Goal: Information Seeking & Learning: Learn about a topic

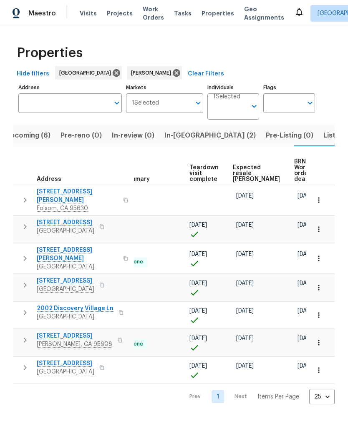
scroll to position [0, 179]
click at [246, 174] on span "Expected resale [PERSON_NAME]" at bounding box center [256, 174] width 47 height 18
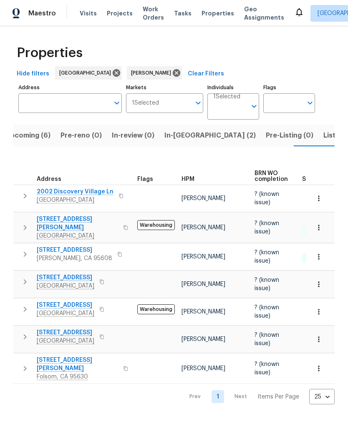
click at [323, 137] on span "Listed (8)" at bounding box center [339, 136] width 32 height 12
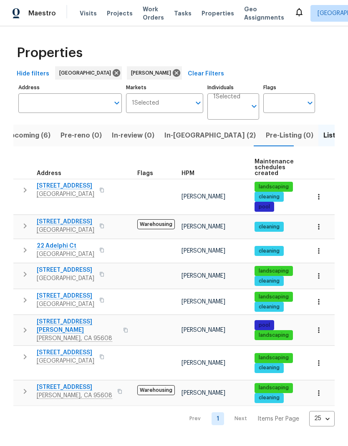
click at [104, 249] on icon "button" at bounding box center [101, 250] width 5 height 5
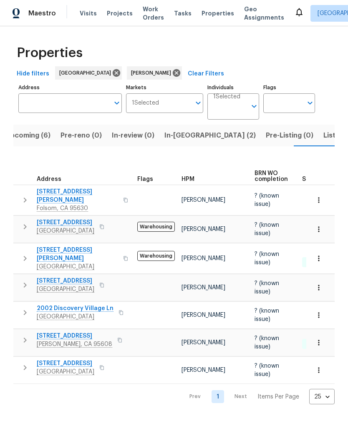
click at [323, 133] on span "Listed (8)" at bounding box center [339, 136] width 32 height 12
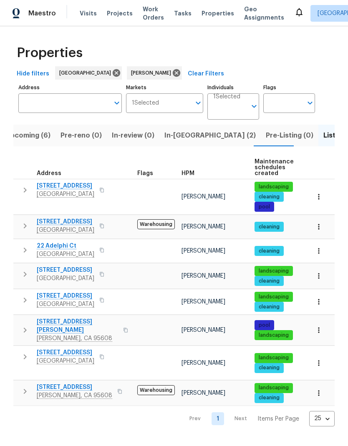
click at [104, 354] on icon "button" at bounding box center [101, 356] width 5 height 5
click at [106, 355] on button "button" at bounding box center [102, 357] width 10 height 12
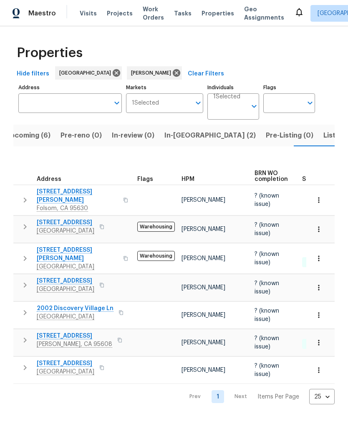
click at [323, 136] on span "Listed (8)" at bounding box center [339, 136] width 32 height 12
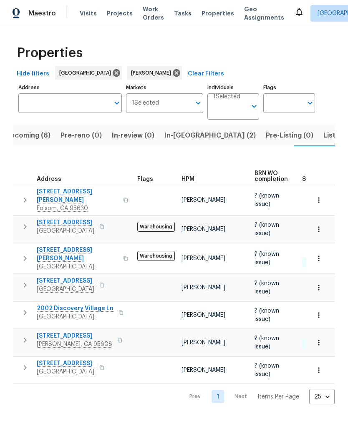
click at [182, 135] on span "In-[GEOGRAPHIC_DATA] (2)" at bounding box center [209, 136] width 91 height 12
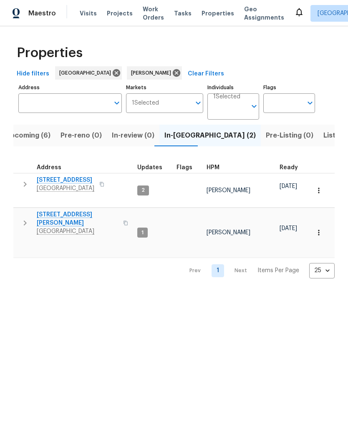
click at [123, 221] on icon "button" at bounding box center [125, 223] width 4 height 5
click at [121, 216] on button "button" at bounding box center [126, 223] width 10 height 20
click at [323, 137] on span "Listed (8)" at bounding box center [339, 136] width 32 height 12
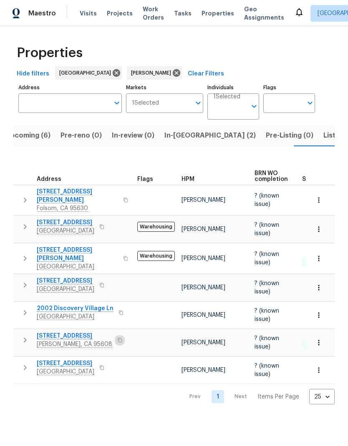
click at [115, 337] on button "button" at bounding box center [120, 340] width 10 height 12
click at [117, 338] on icon "button" at bounding box center [119, 340] width 5 height 5
click at [121, 255] on button "button" at bounding box center [126, 259] width 10 height 20
click at [121, 254] on button "button" at bounding box center [126, 259] width 10 height 20
click at [323, 136] on span "Listed (8)" at bounding box center [339, 136] width 32 height 12
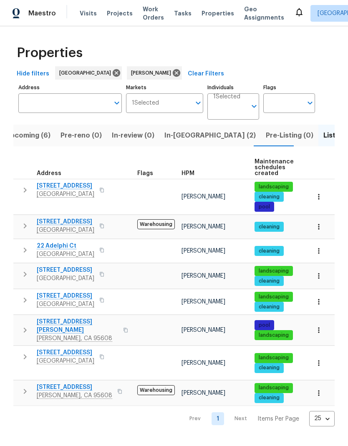
click at [85, 320] on span "[STREET_ADDRESS][PERSON_NAME]" at bounding box center [77, 326] width 81 height 17
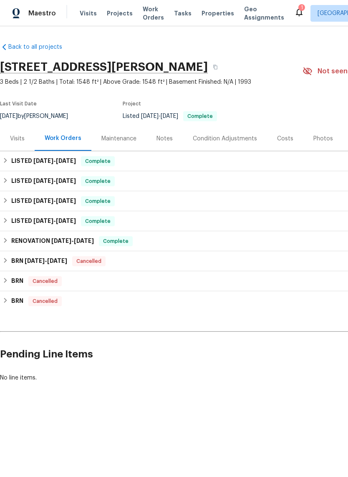
click at [320, 138] on div "Photos" at bounding box center [323, 139] width 20 height 8
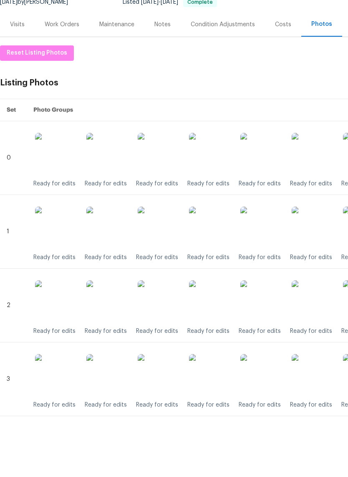
scroll to position [83, 0]
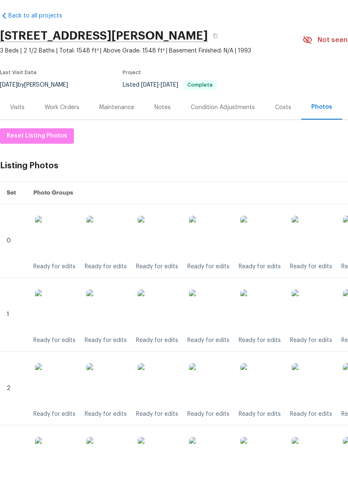
click at [20, 135] on div "Visits" at bounding box center [17, 139] width 15 height 8
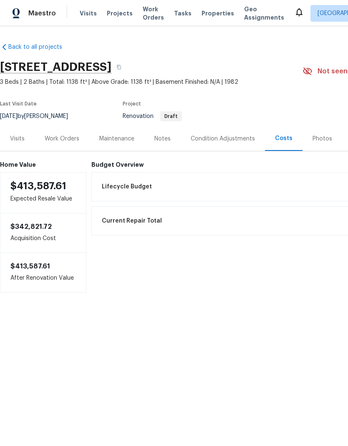
click at [69, 140] on div "Work Orders" at bounding box center [62, 139] width 35 height 8
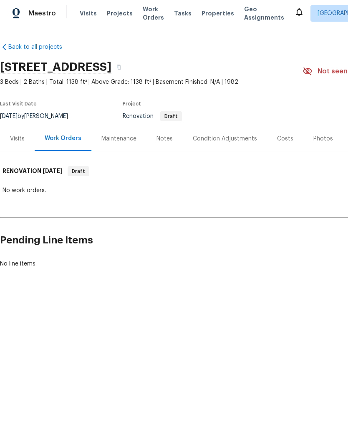
click at [230, 138] on div "Condition Adjustments" at bounding box center [225, 139] width 64 height 8
